Goal: Information Seeking & Learning: Find specific fact

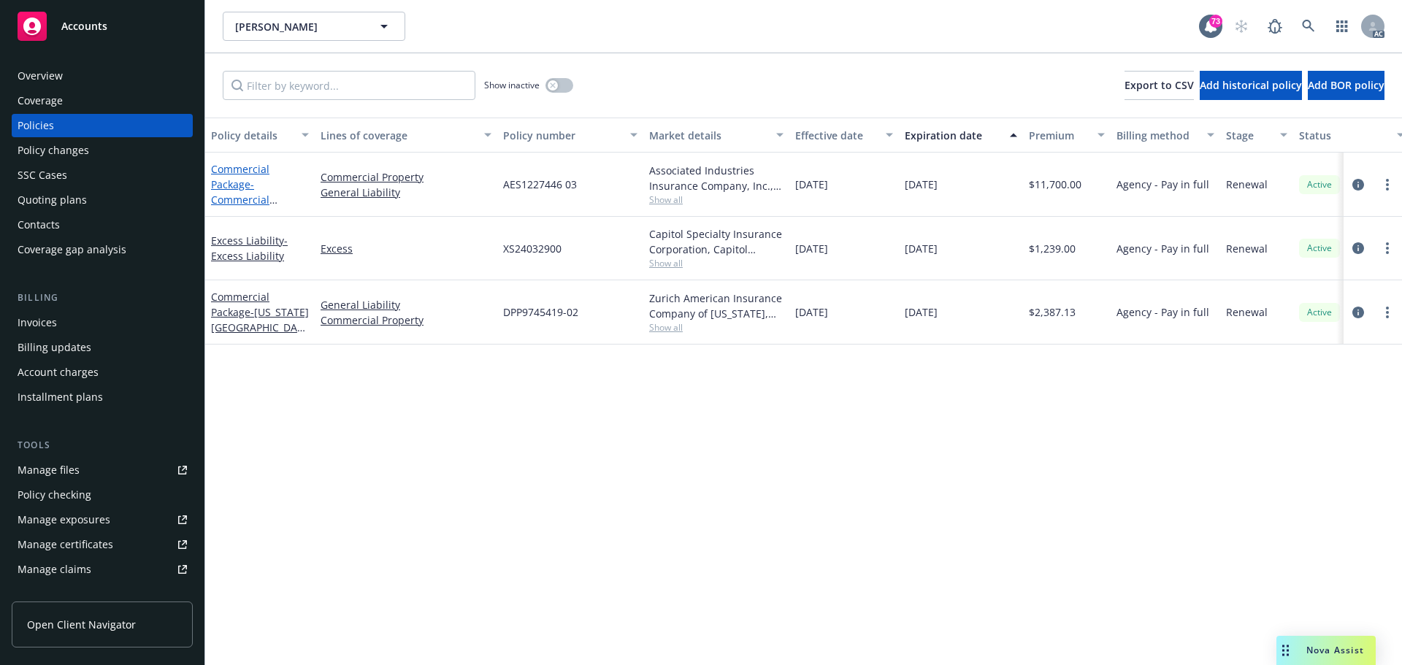
click at [250, 199] on span "- Commercial Package" at bounding box center [244, 199] width 66 height 45
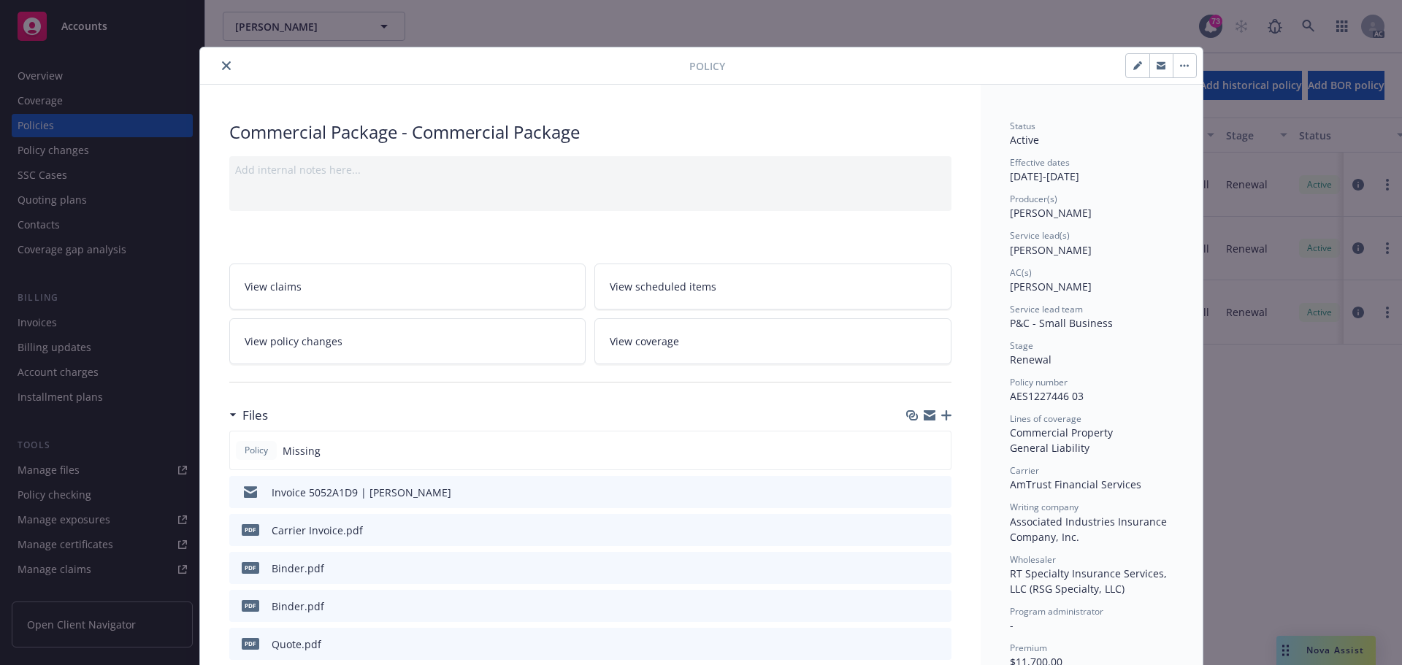
click at [223, 72] on button "close" at bounding box center [227, 66] width 18 height 18
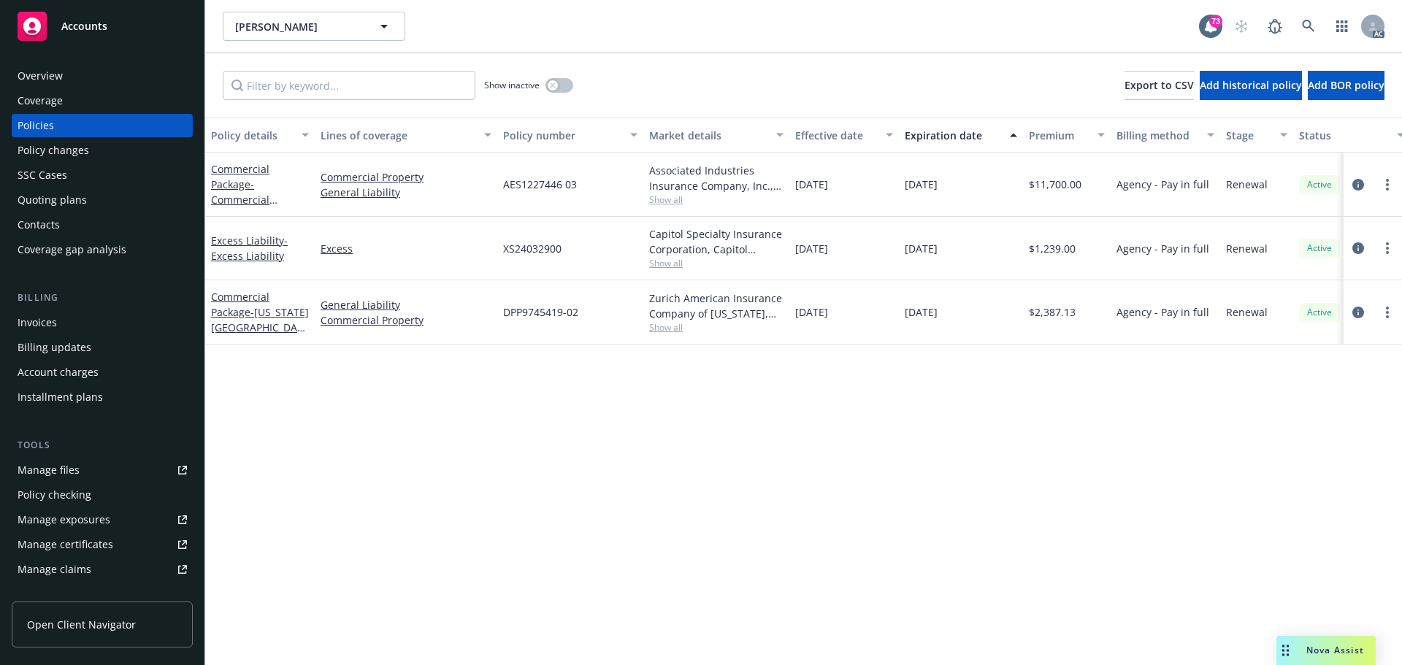
click at [253, 325] on span "- [US_STATE][GEOGRAPHIC_DATA] ONLY" at bounding box center [260, 327] width 98 height 45
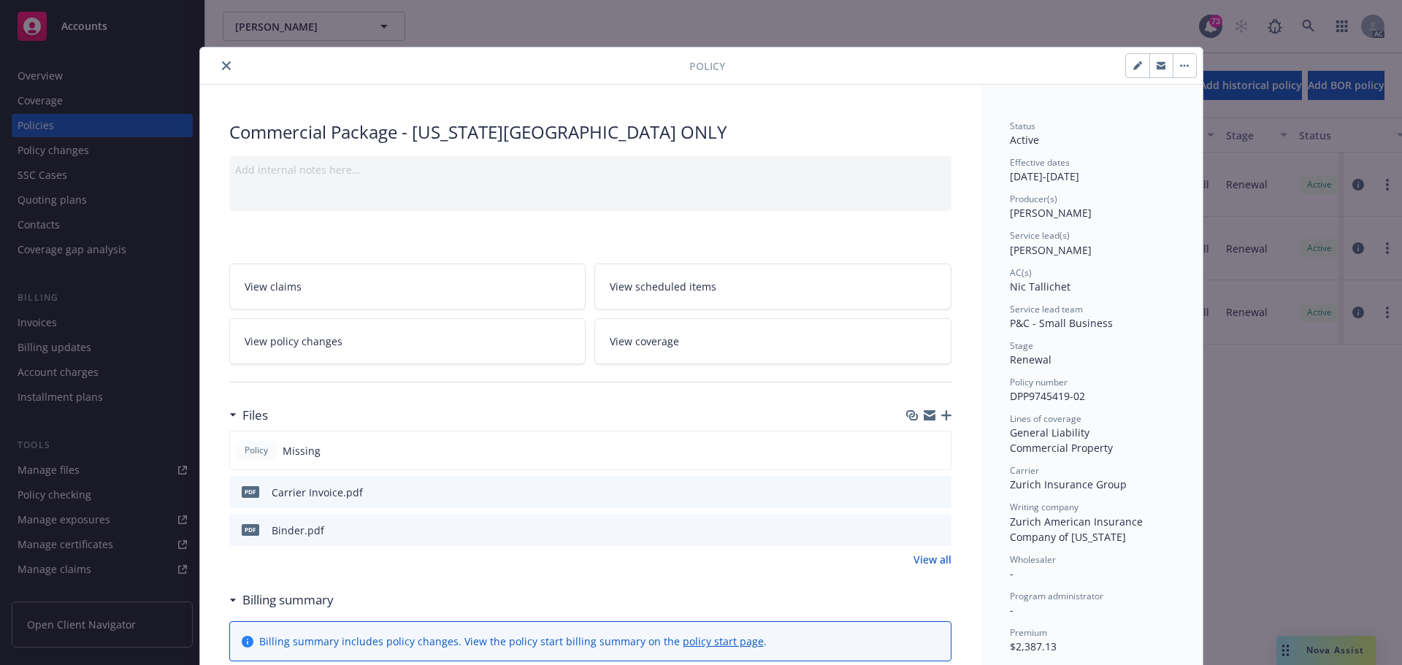
click at [223, 64] on icon "close" at bounding box center [226, 65] width 9 height 9
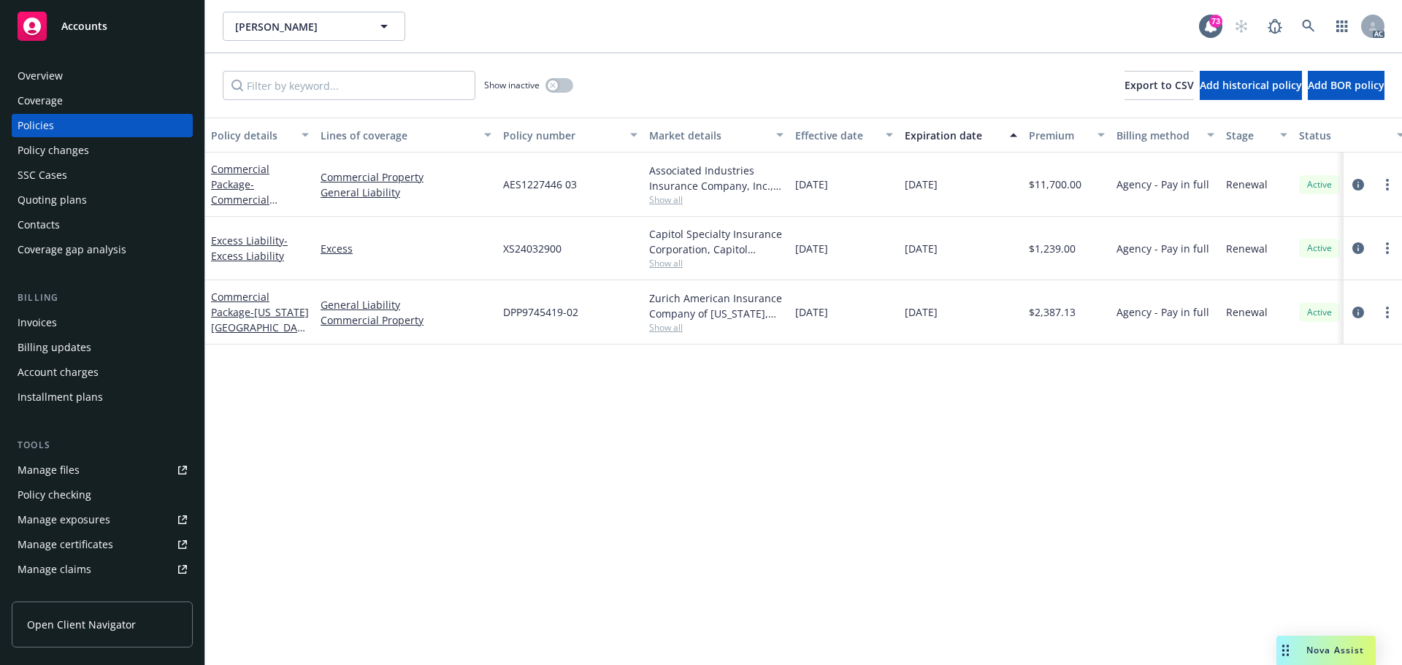
click at [1314, 651] on span "Nova Assist" at bounding box center [1335, 650] width 58 height 12
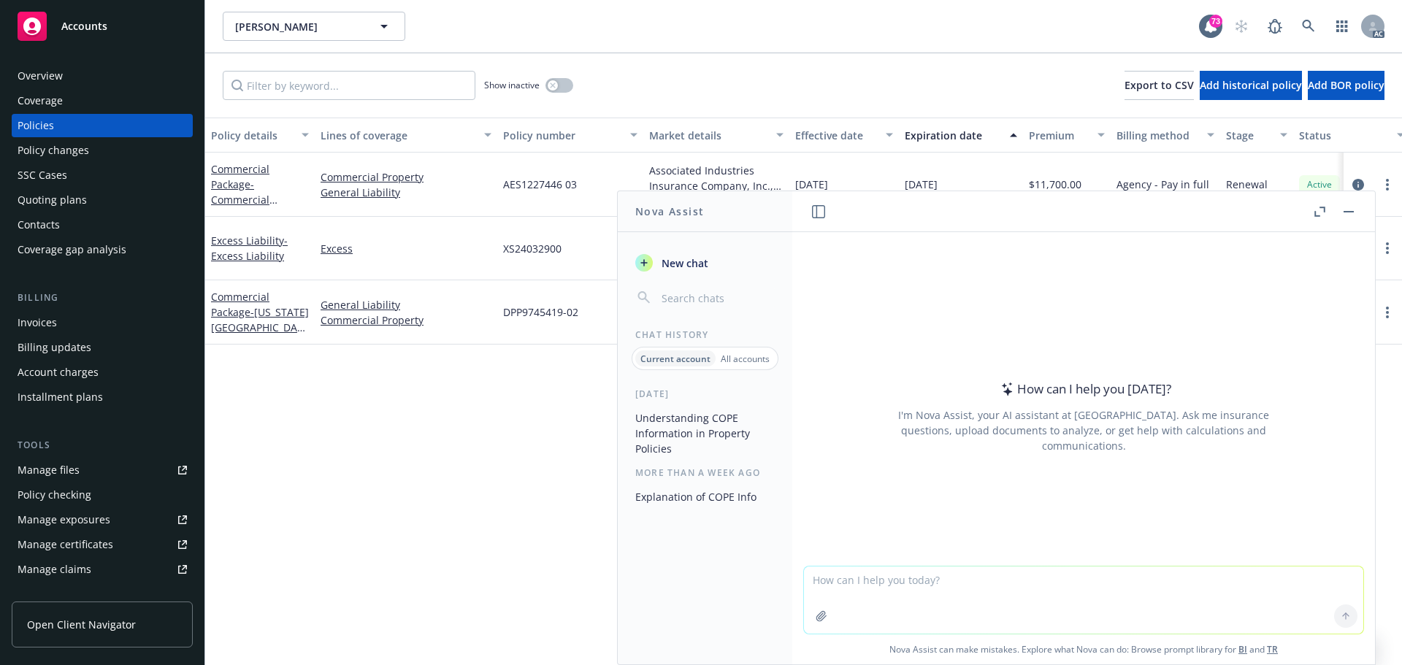
click at [953, 591] on textarea at bounding box center [1083, 600] width 559 height 67
click at [885, 580] on textarea "what is PROT CLin [PERSON_NAME] 140" at bounding box center [1083, 599] width 559 height 69
type textarea "what is PROT CL in [PERSON_NAME] 140"
click at [975, 580] on textarea "what is PROT CL in [PERSON_NAME] 140" at bounding box center [1083, 599] width 559 height 69
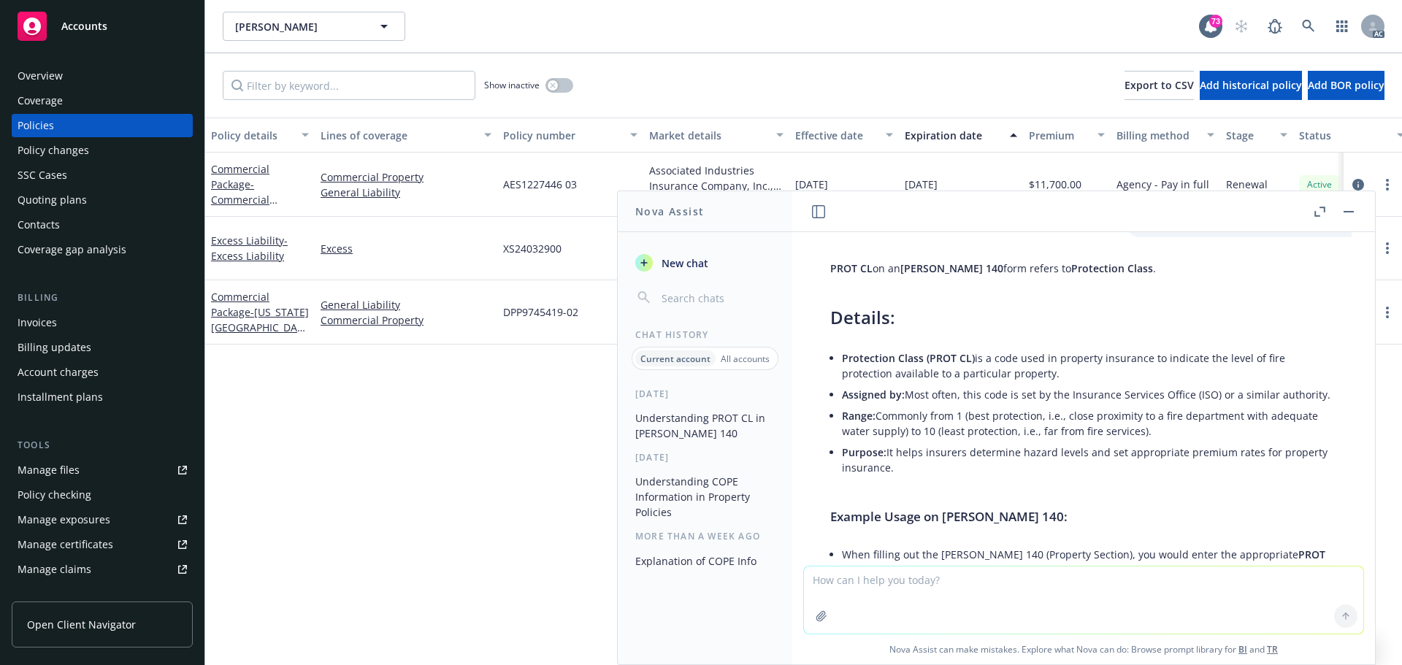
scroll to position [27, 0]
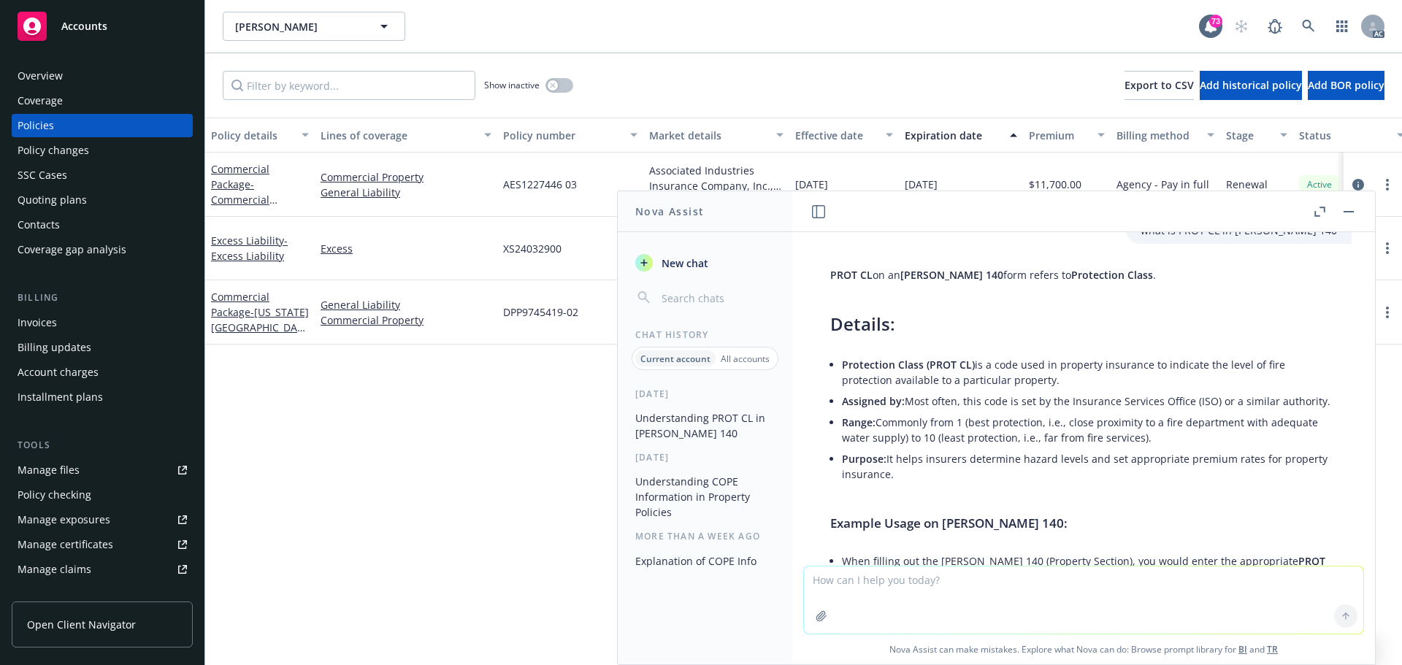
drag, startPoint x: 908, startPoint y: 490, endPoint x: 841, endPoint y: 364, distance: 142.1
click at [841, 364] on div "PROT CL on an [PERSON_NAME] 140 form refers to Protection Class . Details: Prot…" at bounding box center [1084, 448] width 536 height 374
copy ul "Protection Class (PROT CL) is a code used in property insurance to indicate the…"
